Goal: Task Accomplishment & Management: Complete application form

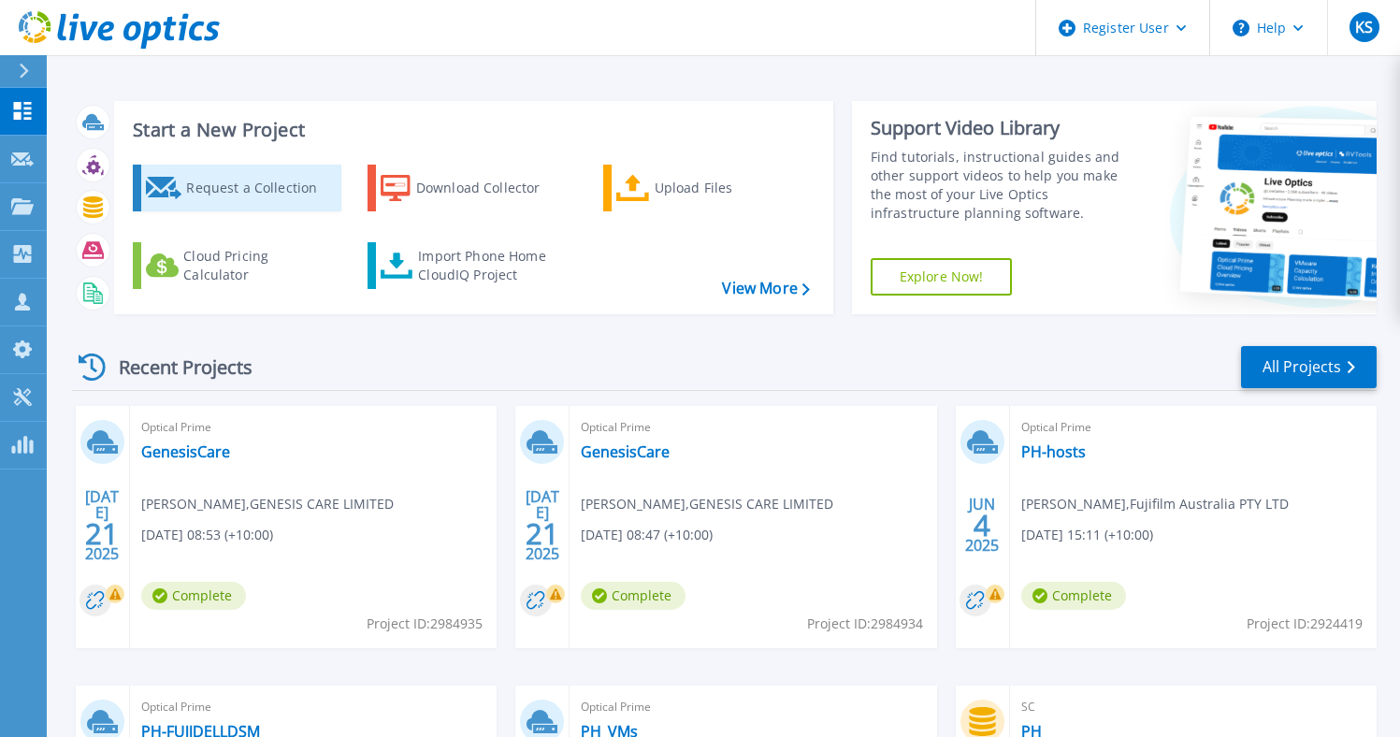
click at [237, 175] on div "Request a Collection" at bounding box center [261, 187] width 150 height 37
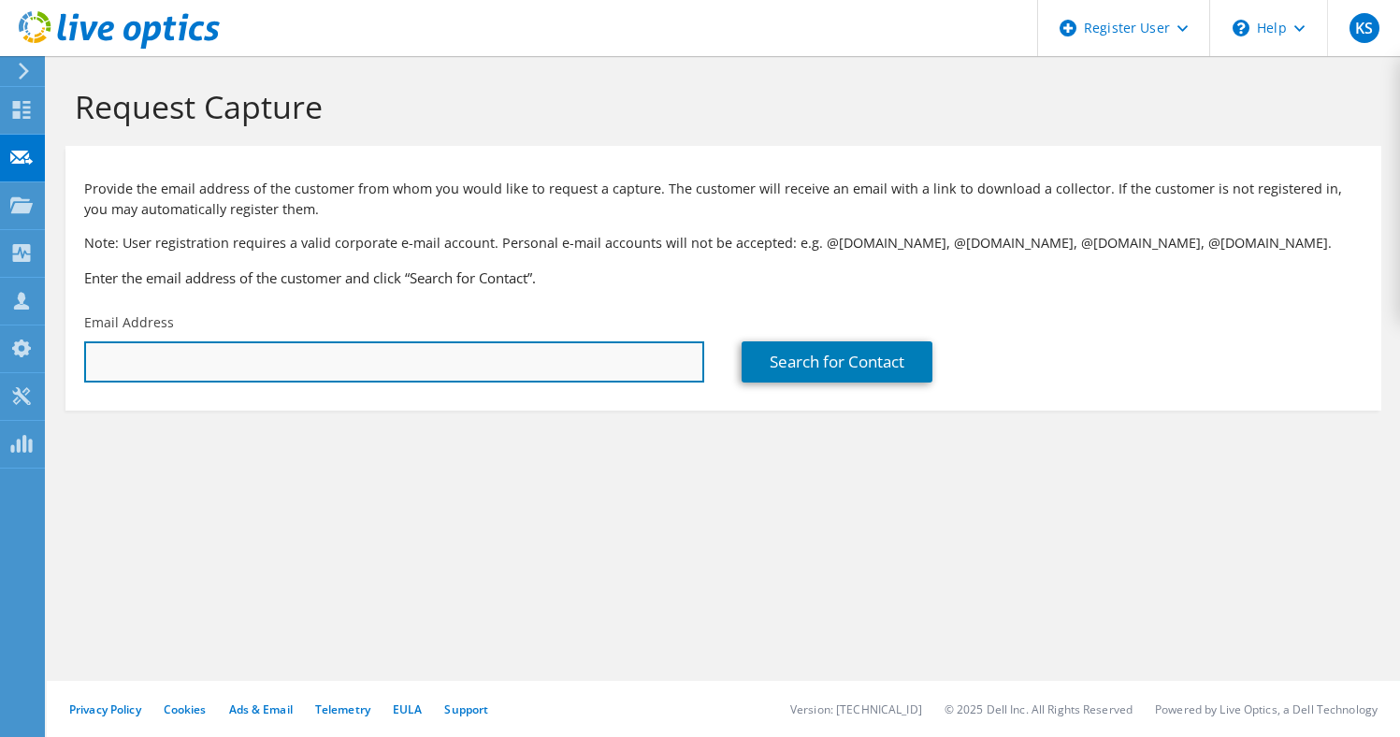
click at [209, 362] on input "text" at bounding box center [394, 361] width 620 height 41
paste input "[PERSON_NAME][EMAIL_ADDRESS][DOMAIN_NAME]"
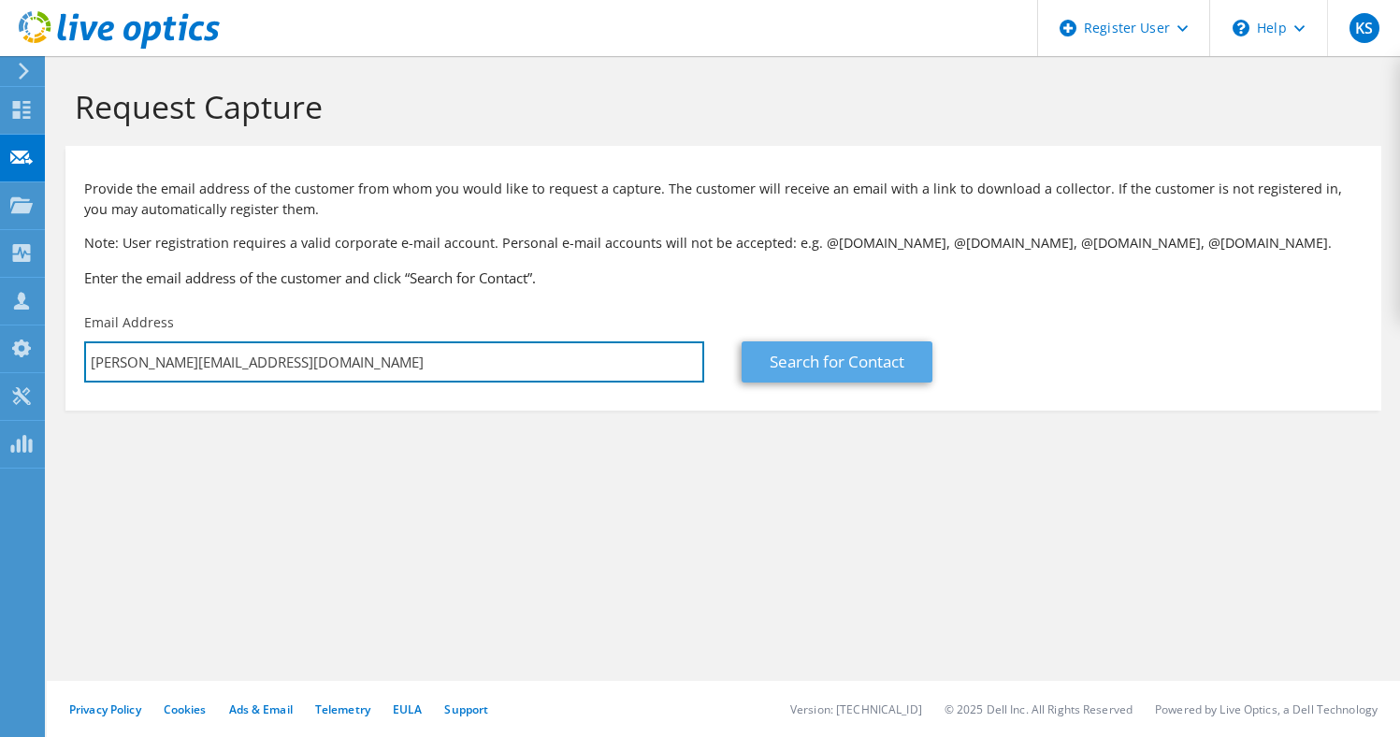
type input "[PERSON_NAME][EMAIL_ADDRESS][DOMAIN_NAME]"
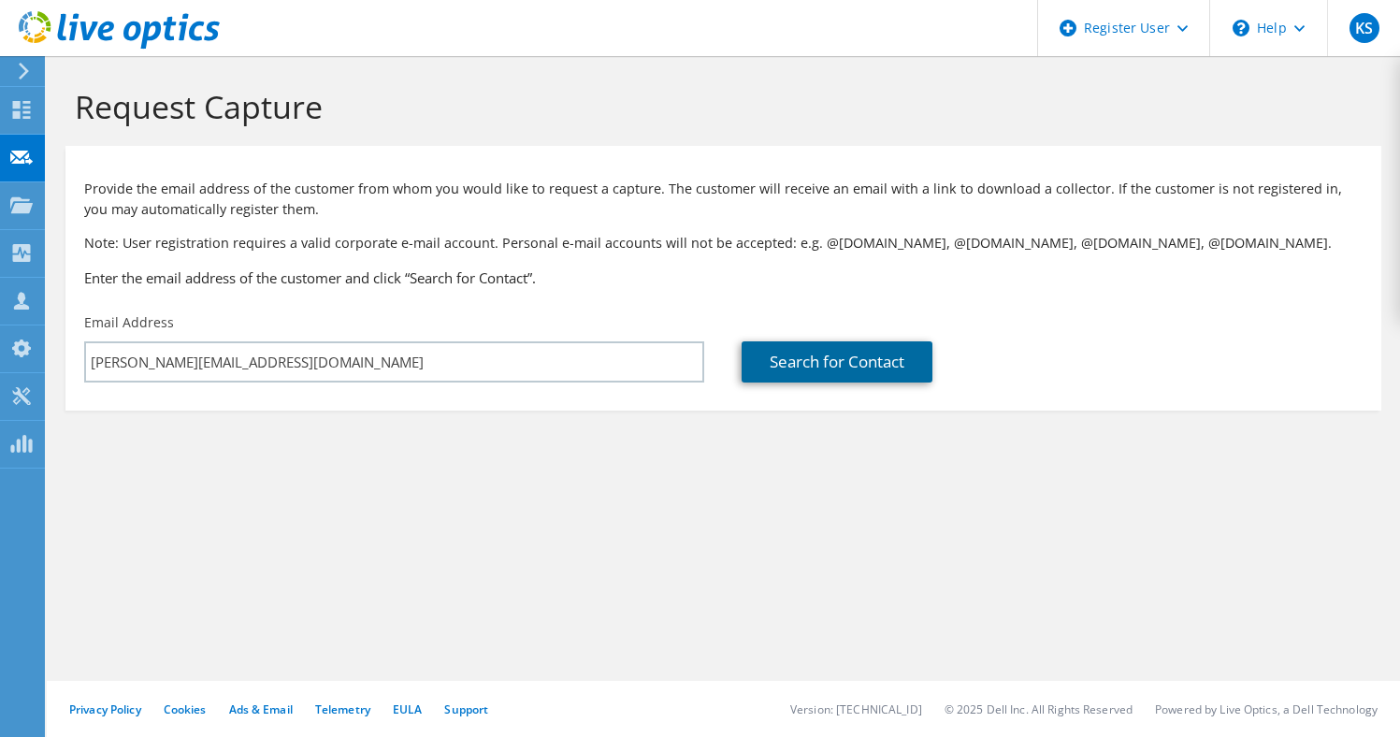
click at [769, 364] on link "Search for Contact" at bounding box center [836, 361] width 191 height 41
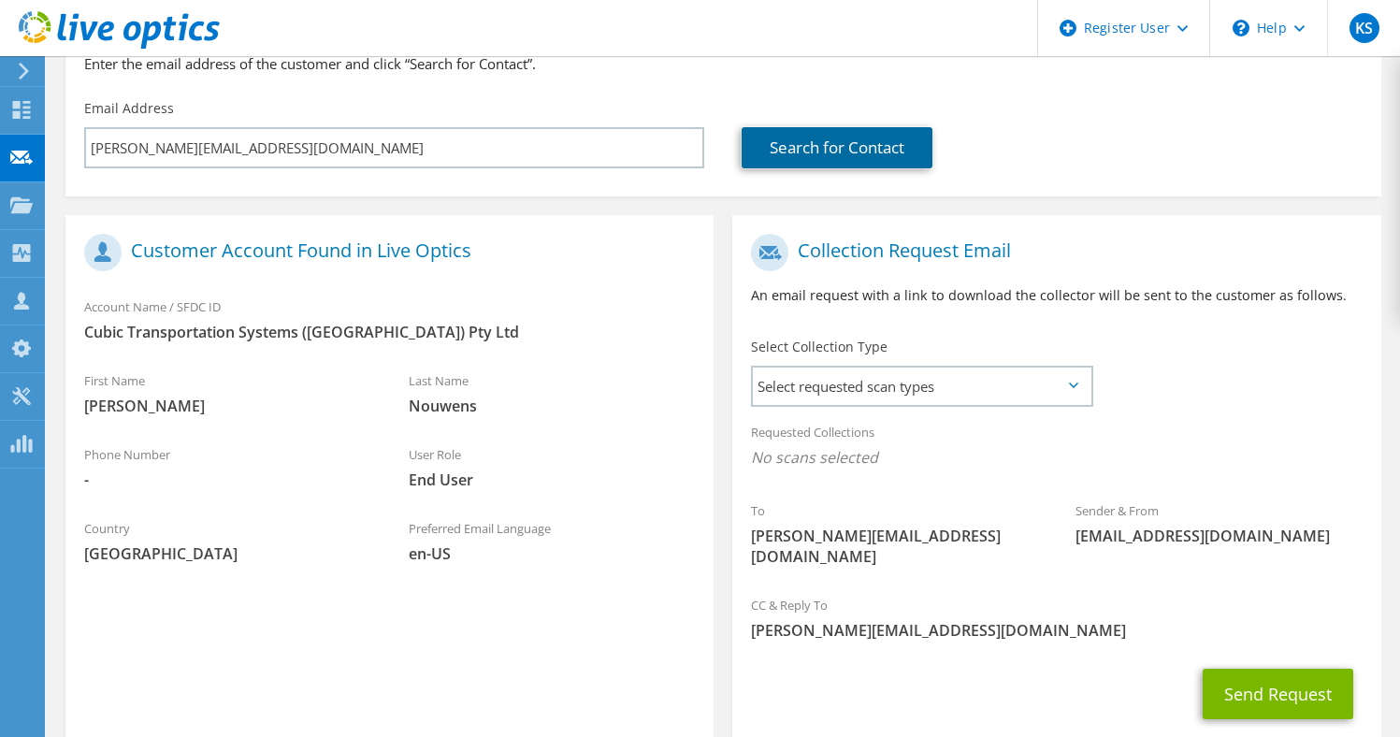
scroll to position [280, 0]
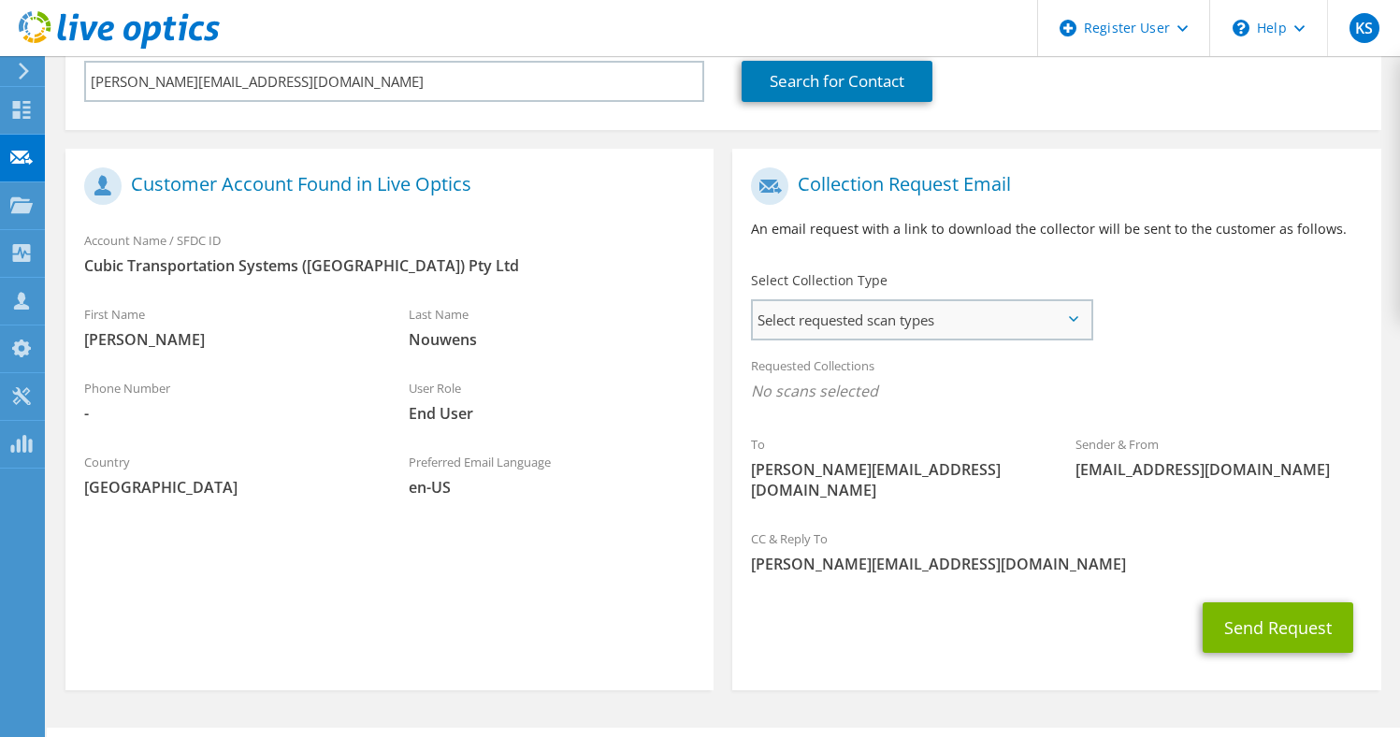
click at [1008, 322] on span "Select requested scan types" at bounding box center [922, 319] width 338 height 37
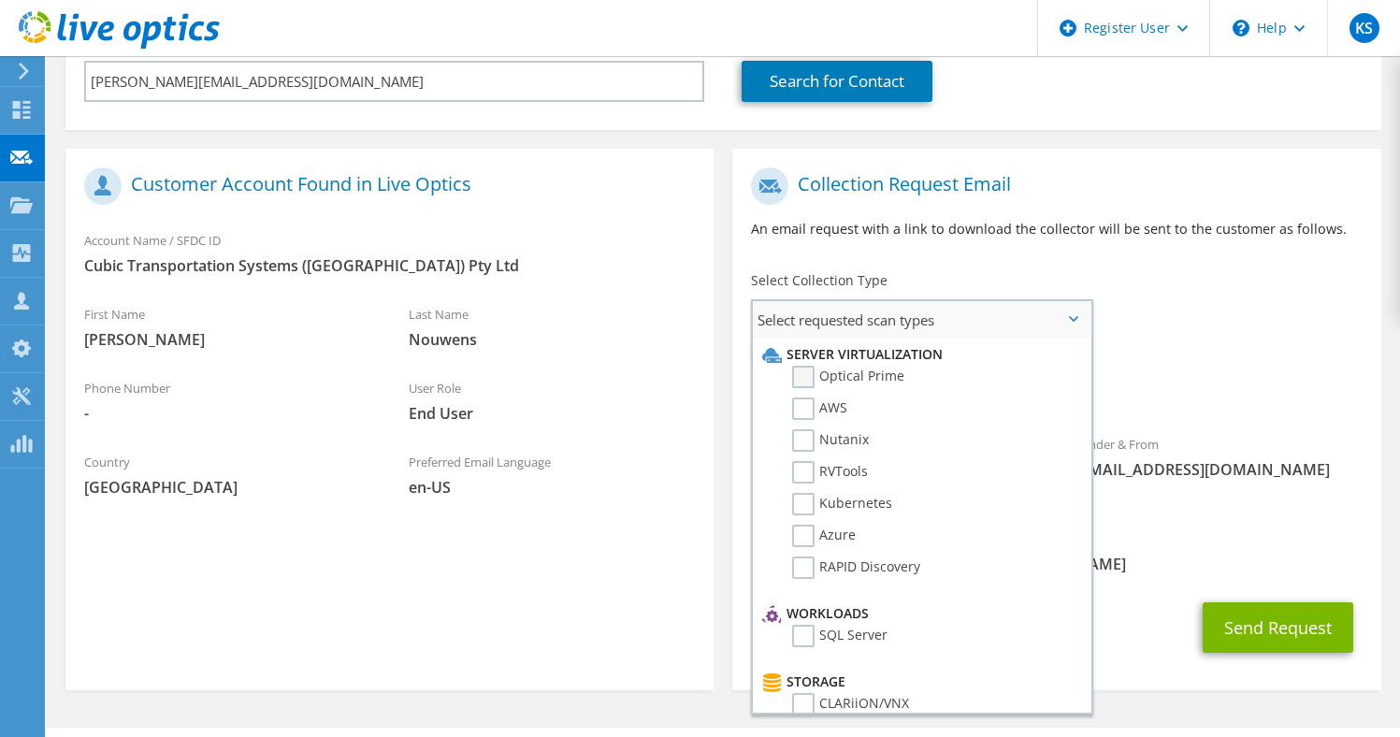
click at [814, 376] on label "Optical Prime" at bounding box center [848, 377] width 112 height 22
click at [0, 0] on input "Optical Prime" at bounding box center [0, 0] width 0 height 0
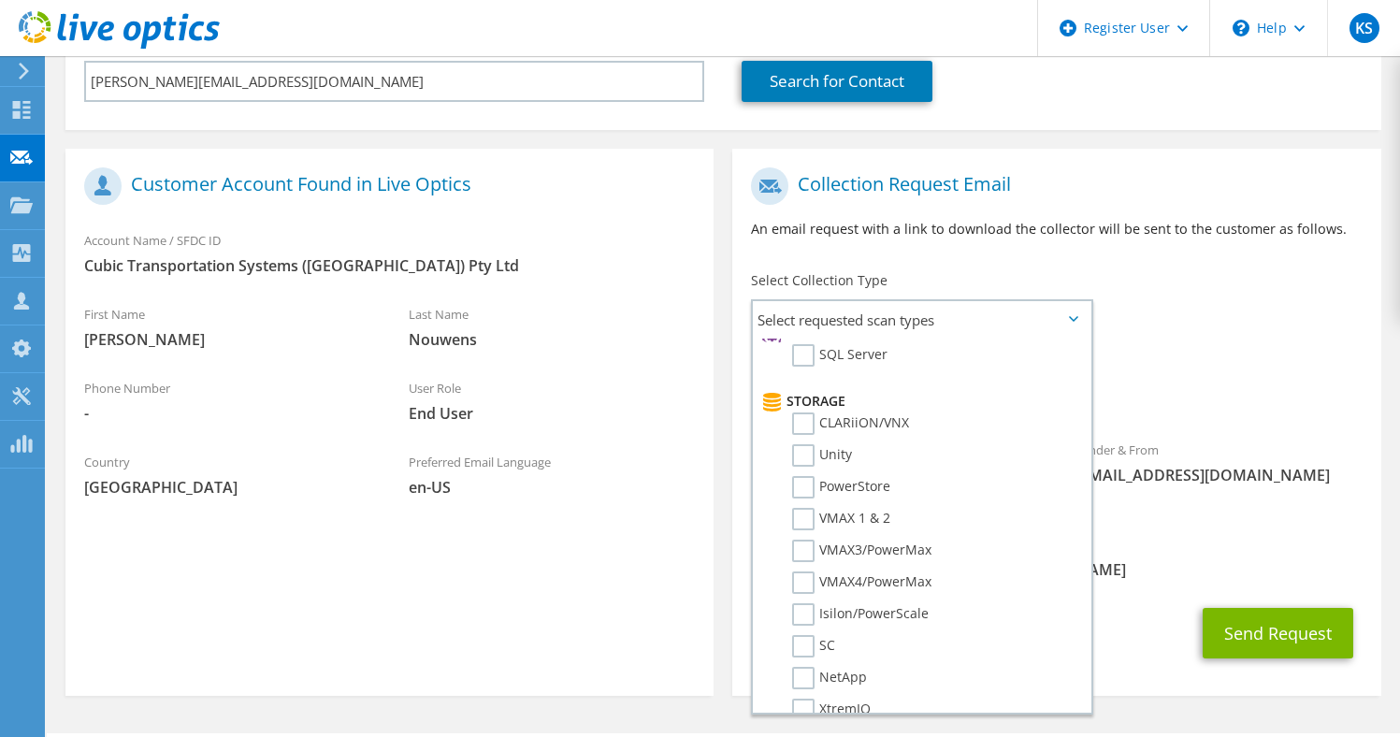
click at [1239, 559] on span "[PERSON_NAME][EMAIL_ADDRESS][DOMAIN_NAME]" at bounding box center [1056, 569] width 611 height 21
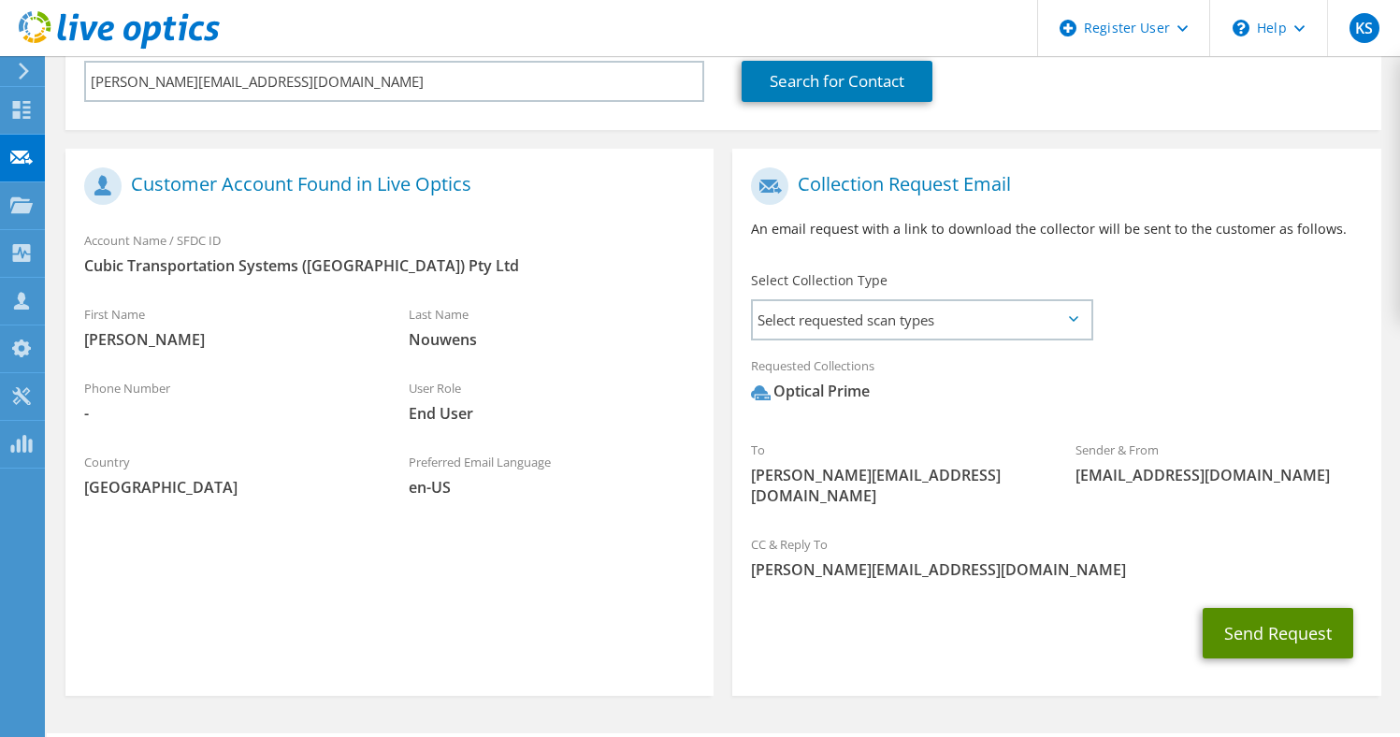
click at [1250, 612] on button "Send Request" at bounding box center [1277, 633] width 151 height 50
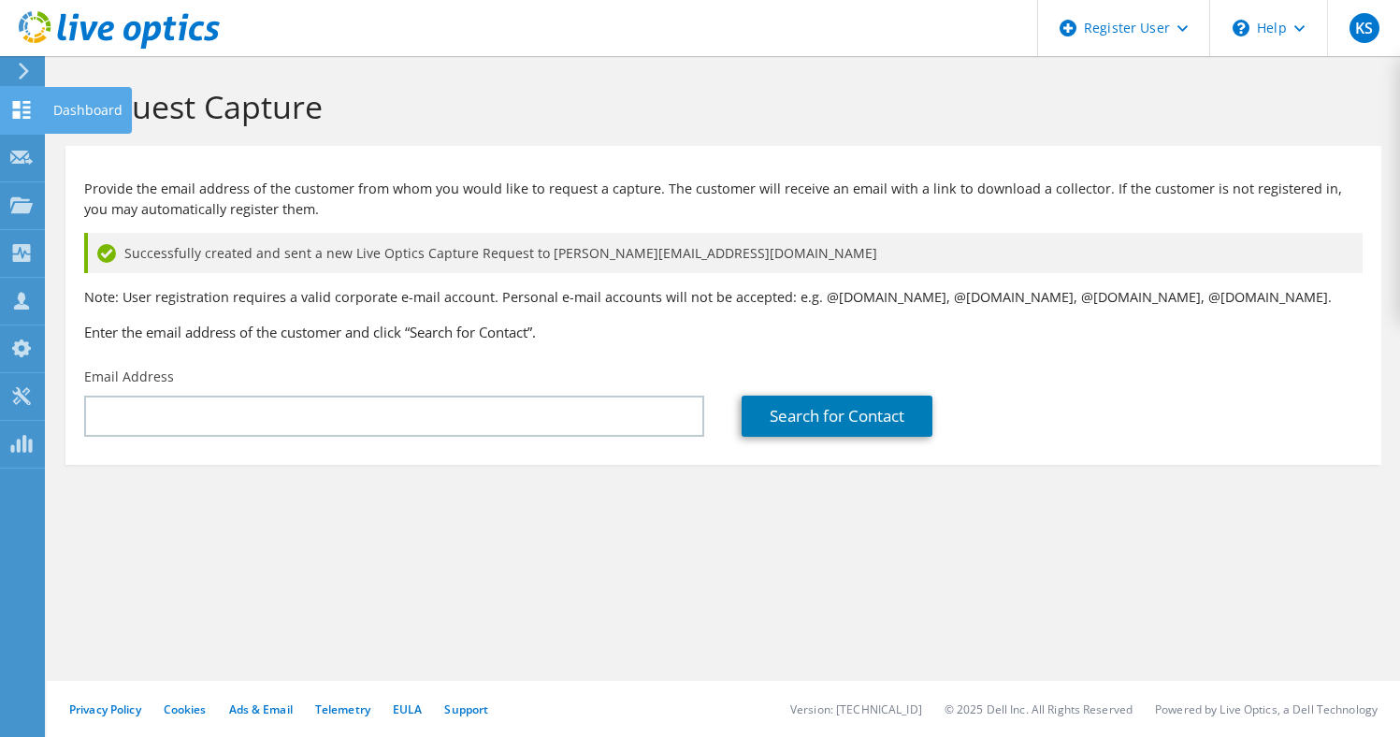
click at [22, 108] on icon at bounding box center [21, 110] width 22 height 18
